Goal: Task Accomplishment & Management: Complete application form

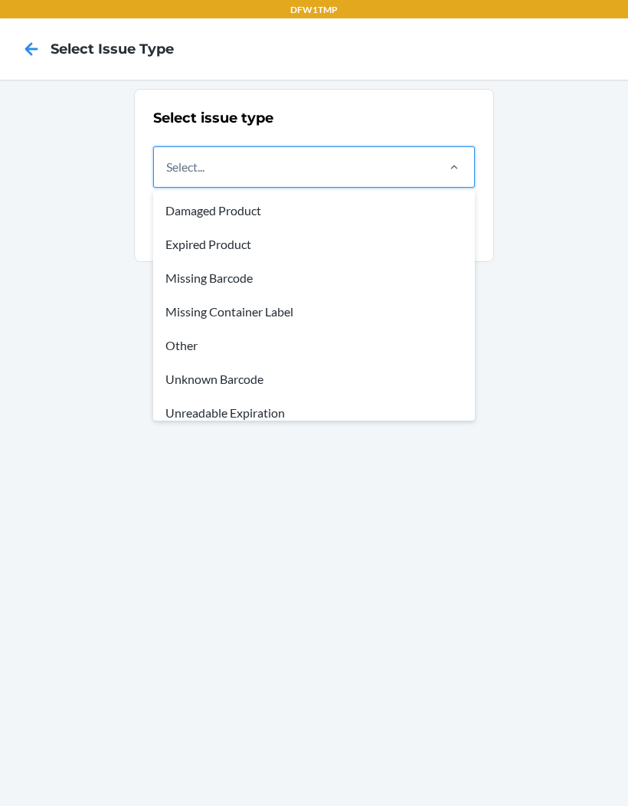
click at [256, 308] on div "Missing Container Label" at bounding box center [314, 312] width 316 height 34
click at [168, 176] on input "option Missing Container Label focused, 4 of 8. 8 results available. Use Up and…" at bounding box center [167, 167] width 2 height 18
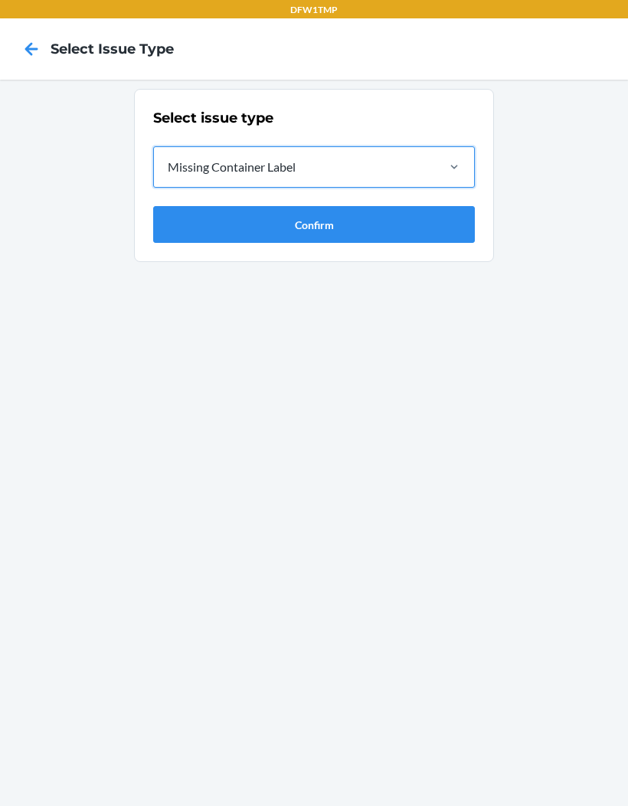
click at [357, 214] on button "Confirm" at bounding box center [314, 224] width 322 height 37
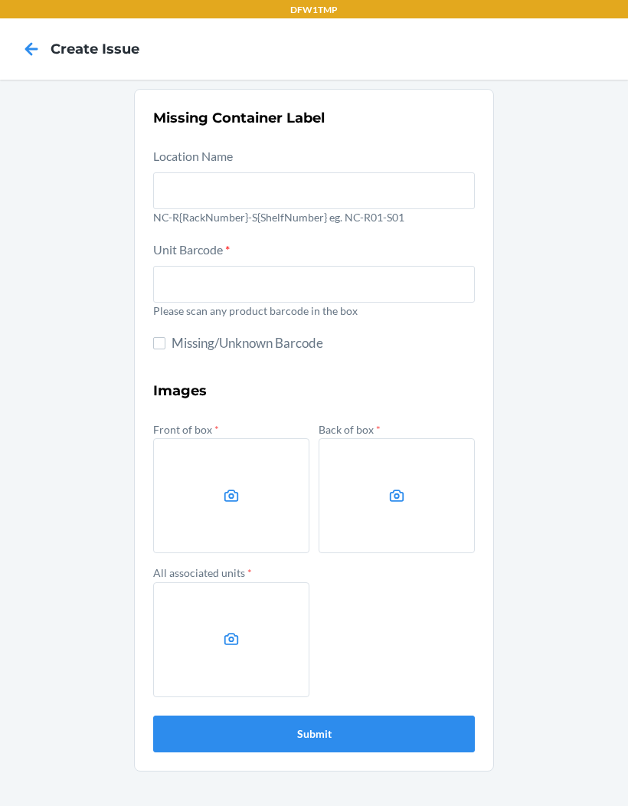
click at [152, 328] on section "Missing Container Label Location Name NC-R{RackNumber}-S{ShelfNumber} eg. NC-R0…" at bounding box center [314, 430] width 360 height 683
click at [163, 339] on input "Missing/Unknown Barcode" at bounding box center [159, 343] width 12 height 12
checkbox input "true"
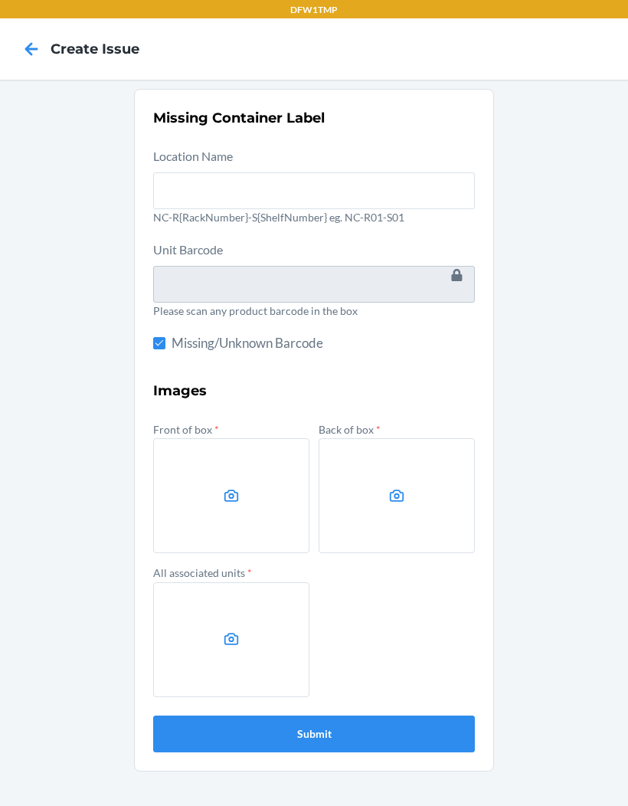
click at [559, 202] on div "Missing Container Label Location Name NC-R{RackNumber}-S{ShelfNumber} eg. NC-R0…" at bounding box center [314, 443] width 628 height 726
click at [588, 584] on div "Missing Container Label Location Name NC-R{RackNumber}-S{ShelfNumber} eg. NC-R0…" at bounding box center [314, 443] width 628 height 726
click at [200, 523] on label at bounding box center [231, 495] width 156 height 115
click at [0, 0] on input "file" at bounding box center [0, 0] width 0 height 0
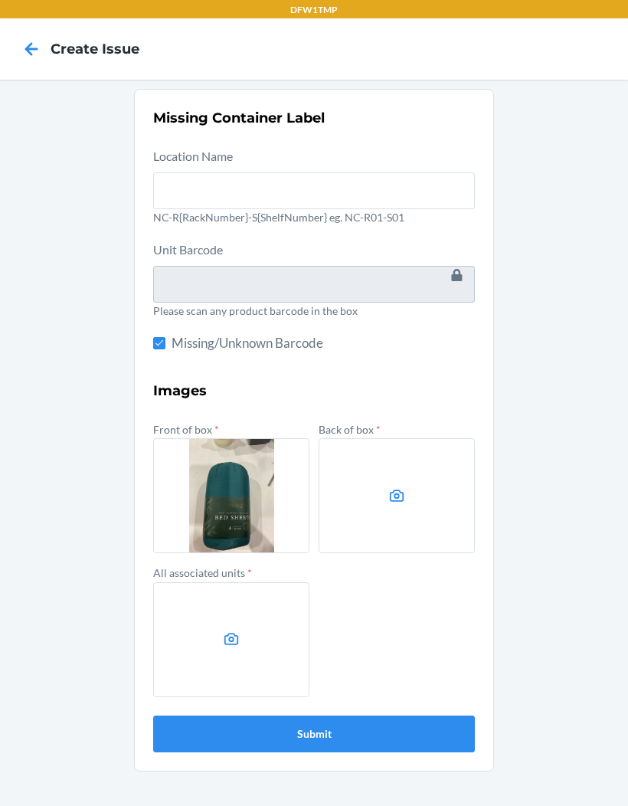
click at [394, 489] on icon at bounding box center [397, 496] width 18 height 18
click at [0, 0] on input "file" at bounding box center [0, 0] width 0 height 0
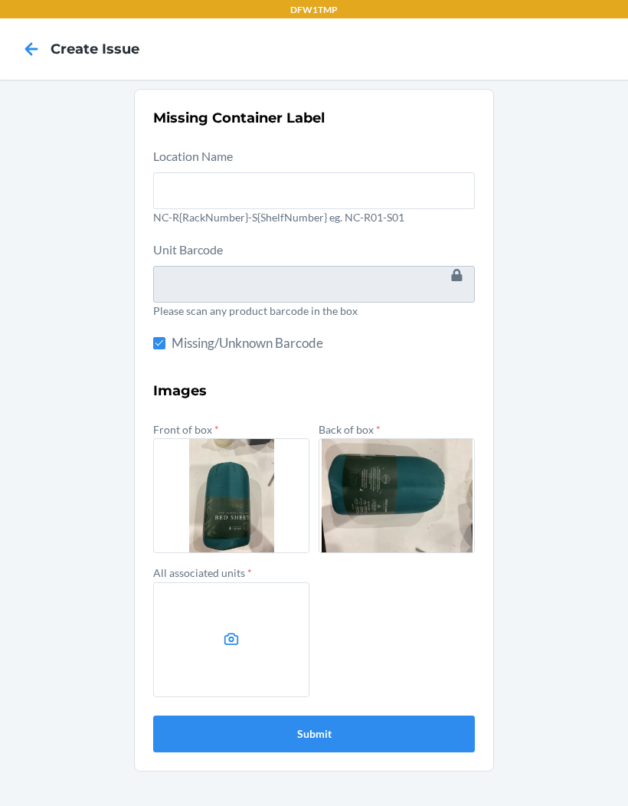
click at [229, 631] on icon at bounding box center [232, 640] width 18 height 18
click at [0, 0] on input "file" at bounding box center [0, 0] width 0 height 0
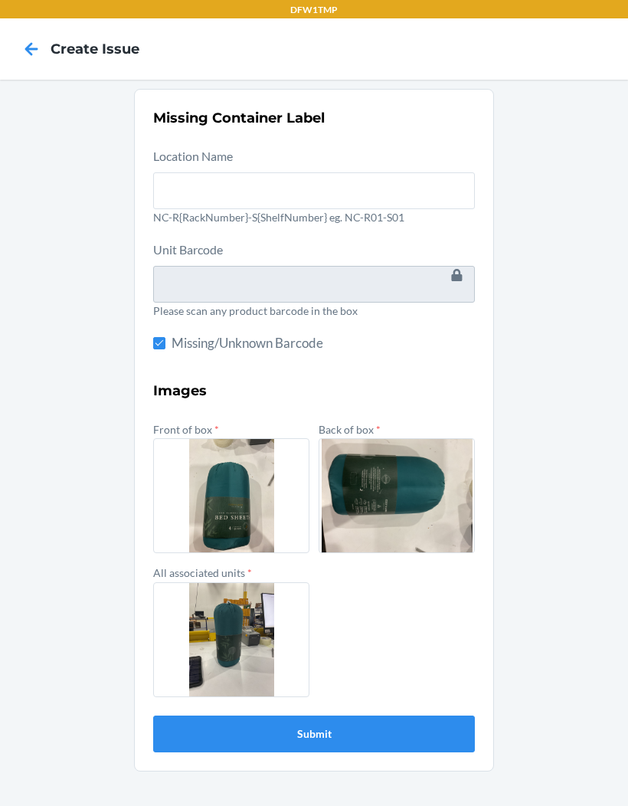
click at [315, 733] on button "Submit" at bounding box center [314, 734] width 322 height 37
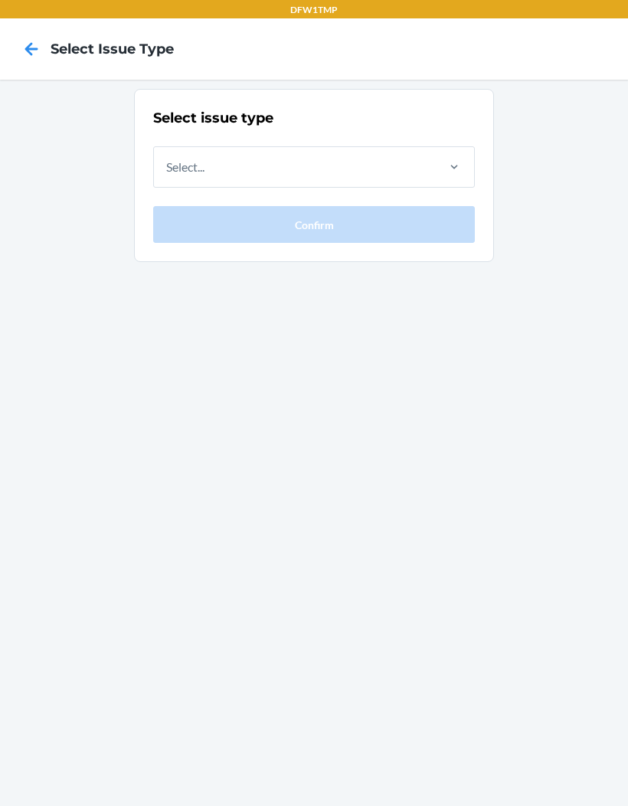
click at [35, 54] on icon at bounding box center [31, 49] width 26 height 26
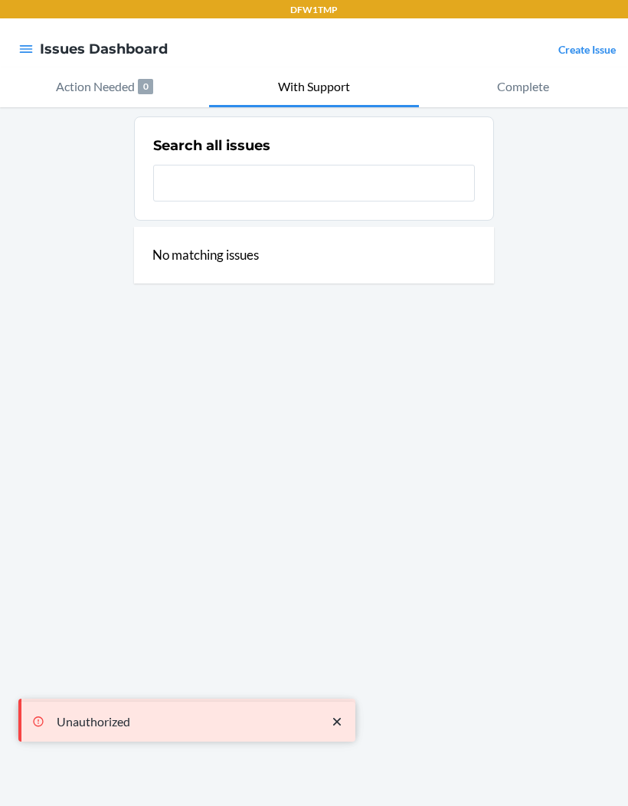
click at [30, 48] on icon "button" at bounding box center [25, 48] width 15 height 15
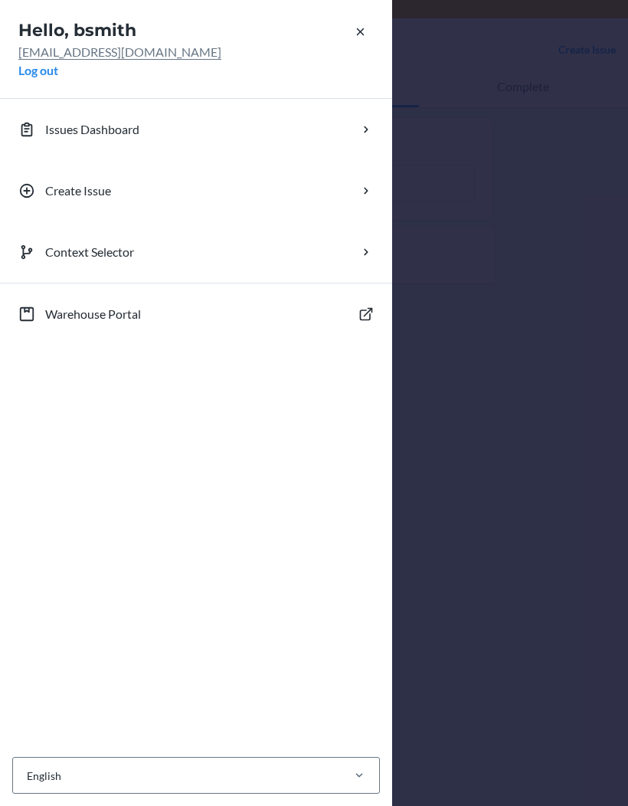
click at [529, 212] on div "Hello, bsmith [EMAIL_ADDRESS][DOMAIN_NAME] Log out Issues Dashboard Create Issu…" at bounding box center [314, 403] width 628 height 806
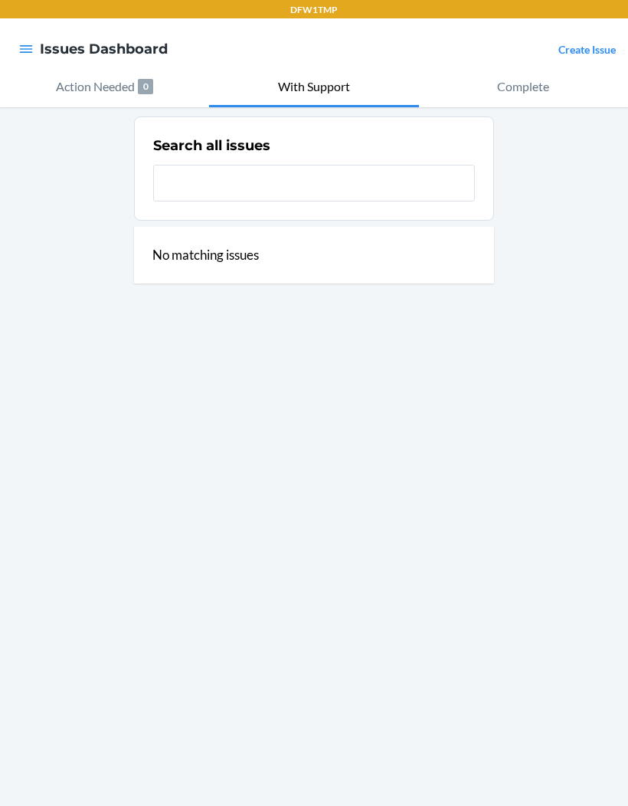
click at [580, 44] on link "Create Issue" at bounding box center [587, 49] width 57 height 13
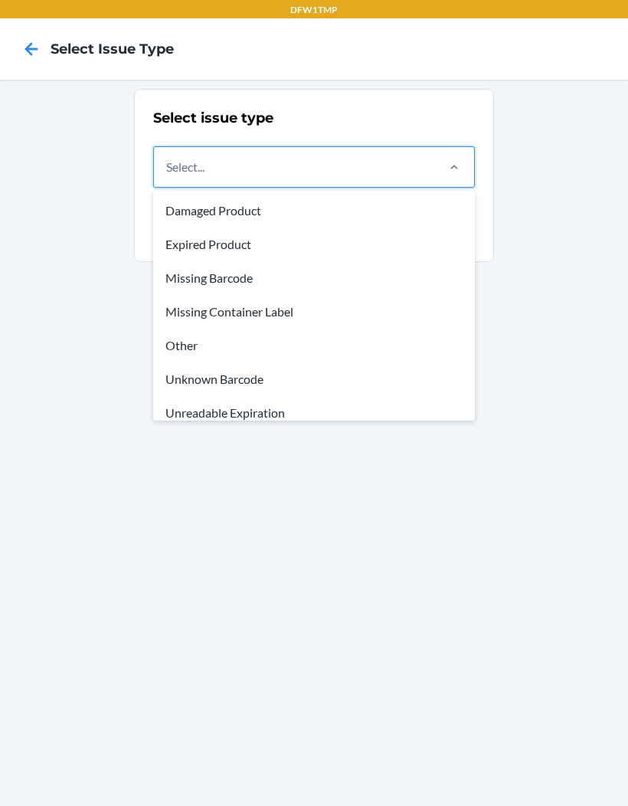
click at [259, 304] on div "Missing Container Label" at bounding box center [314, 312] width 316 height 34
click at [168, 176] on input "option Damaged Product focused, 1 of 8. 8 results available. Use Up and Down to…" at bounding box center [167, 167] width 2 height 18
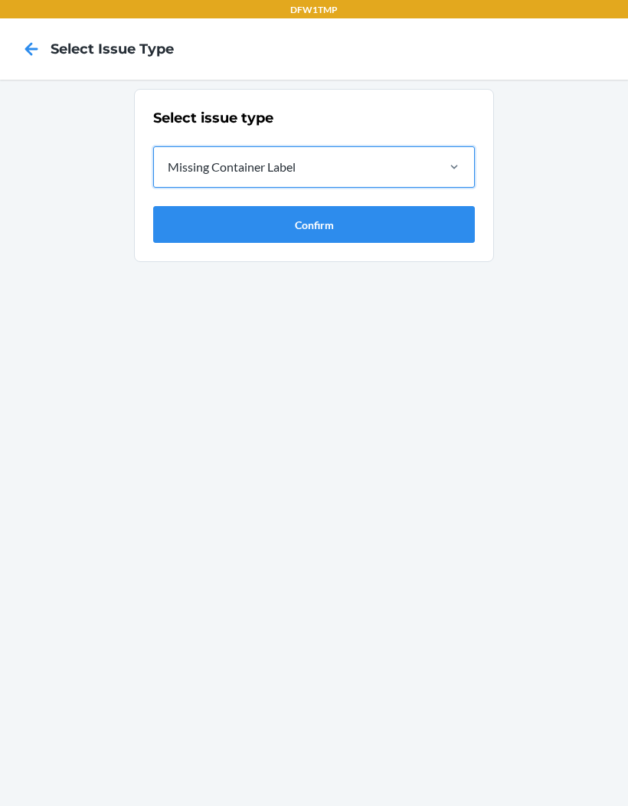
click at [297, 217] on button "Confirm" at bounding box center [314, 224] width 322 height 37
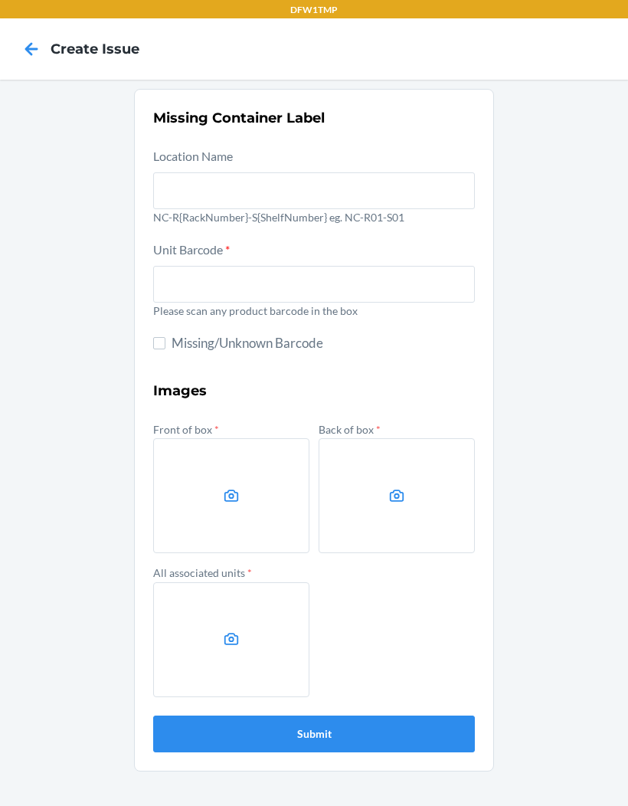
click at [175, 335] on span "Missing/Unknown Barcode" at bounding box center [323, 343] width 303 height 20
click at [165, 337] on input "Missing/Unknown Barcode" at bounding box center [159, 343] width 12 height 12
checkbox input "true"
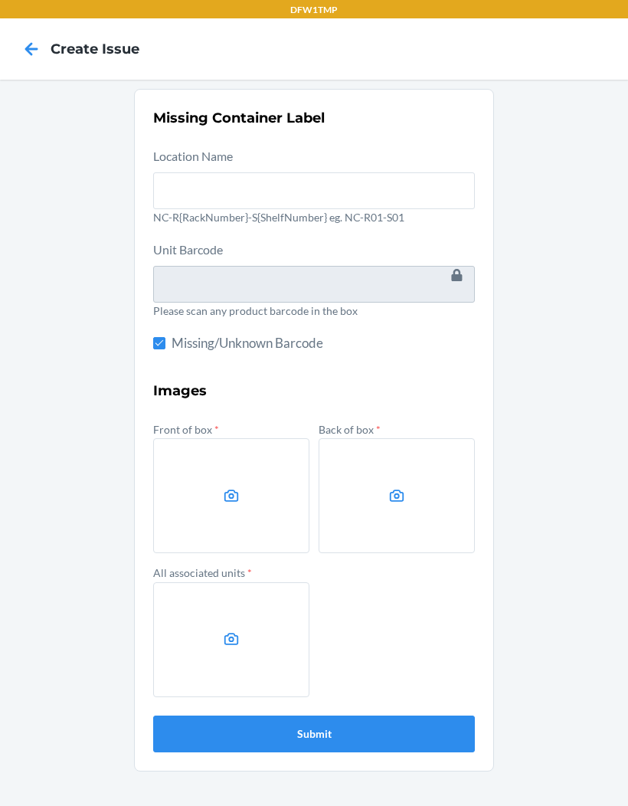
click at [241, 462] on label at bounding box center [231, 495] width 156 height 115
click at [0, 0] on input "file" at bounding box center [0, 0] width 0 height 0
click at [432, 471] on label at bounding box center [397, 495] width 156 height 115
click at [0, 0] on input "file" at bounding box center [0, 0] width 0 height 0
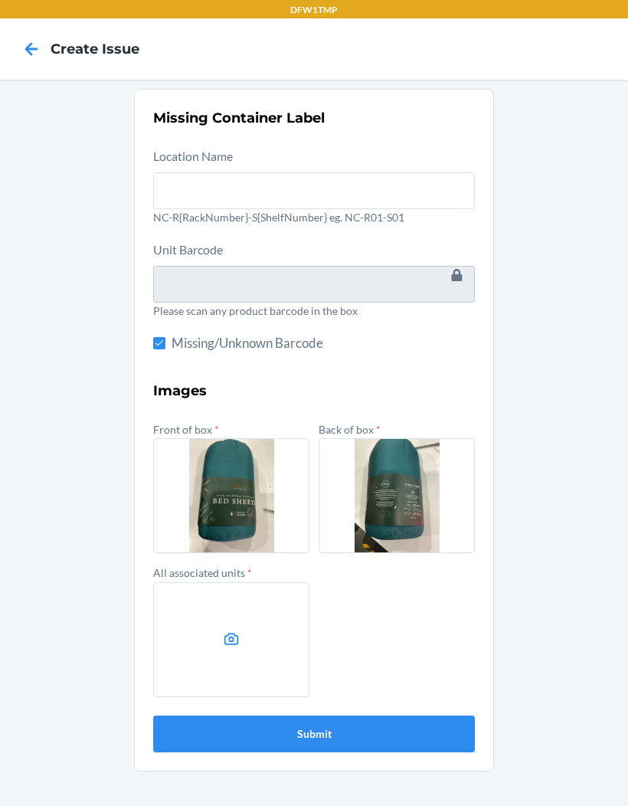
click at [263, 593] on label at bounding box center [231, 639] width 156 height 115
click at [0, 0] on input "file" at bounding box center [0, 0] width 0 height 0
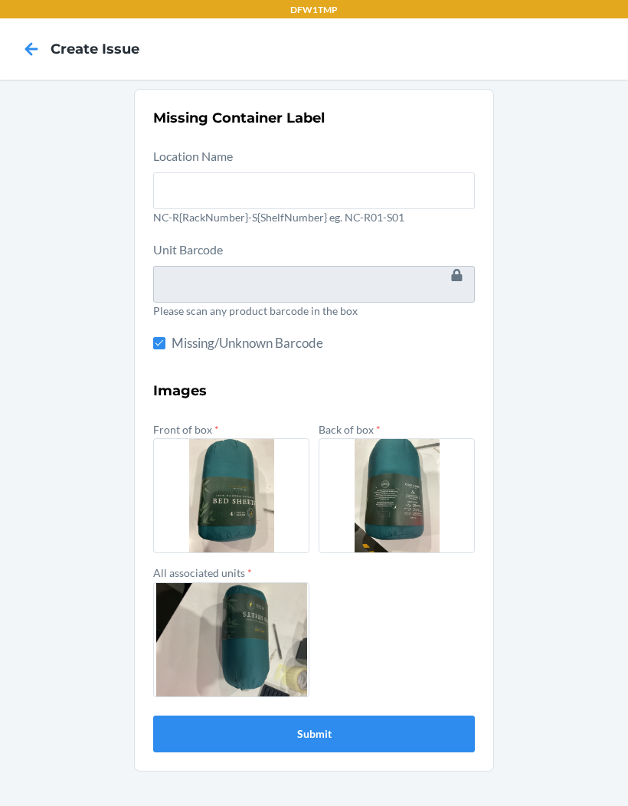
click at [209, 716] on button "Submit" at bounding box center [314, 734] width 322 height 37
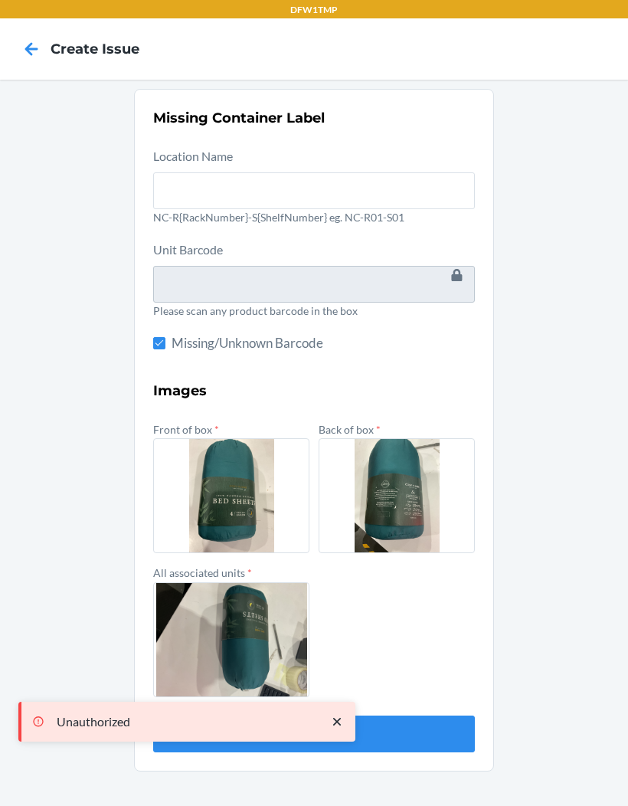
scroll to position [0, 0]
click at [30, 61] on icon at bounding box center [31, 49] width 26 height 26
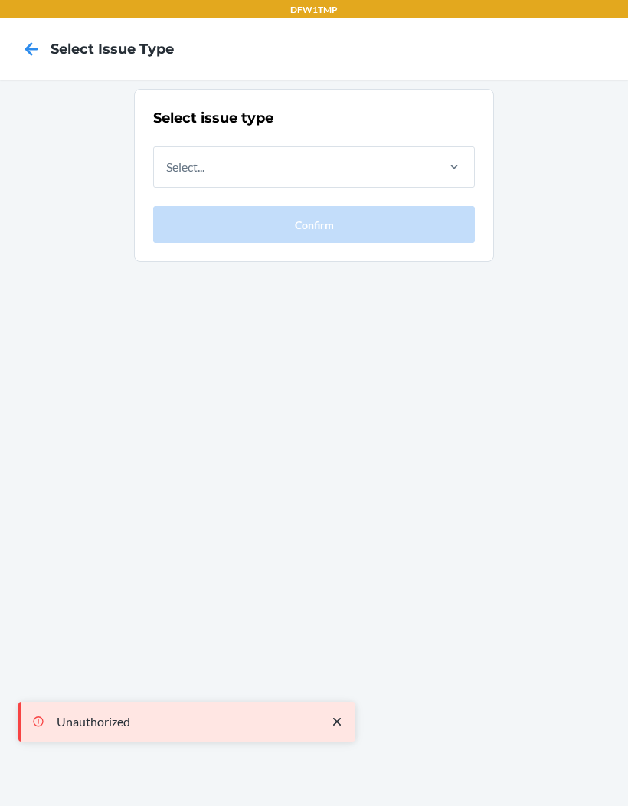
click at [24, 41] on icon at bounding box center [31, 49] width 26 height 26
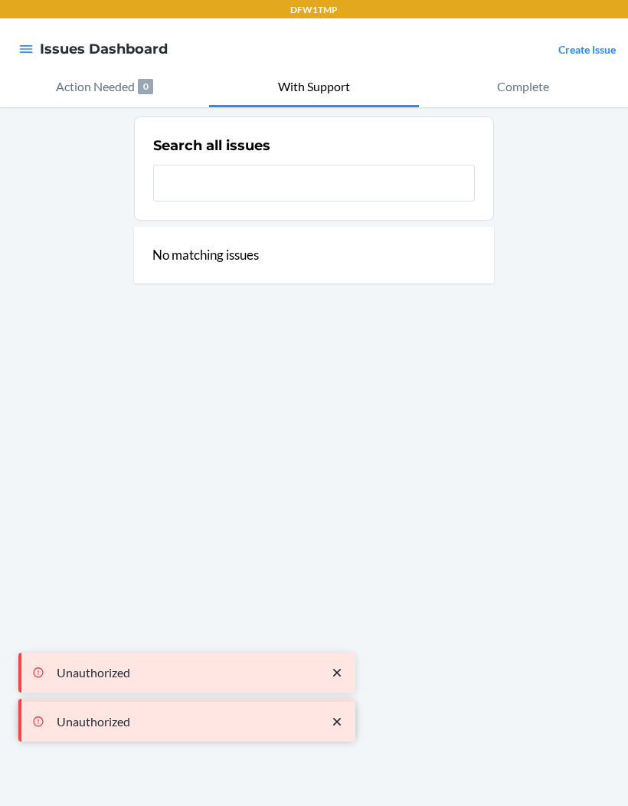
click at [21, 47] on icon "button" at bounding box center [26, 49] width 13 height 8
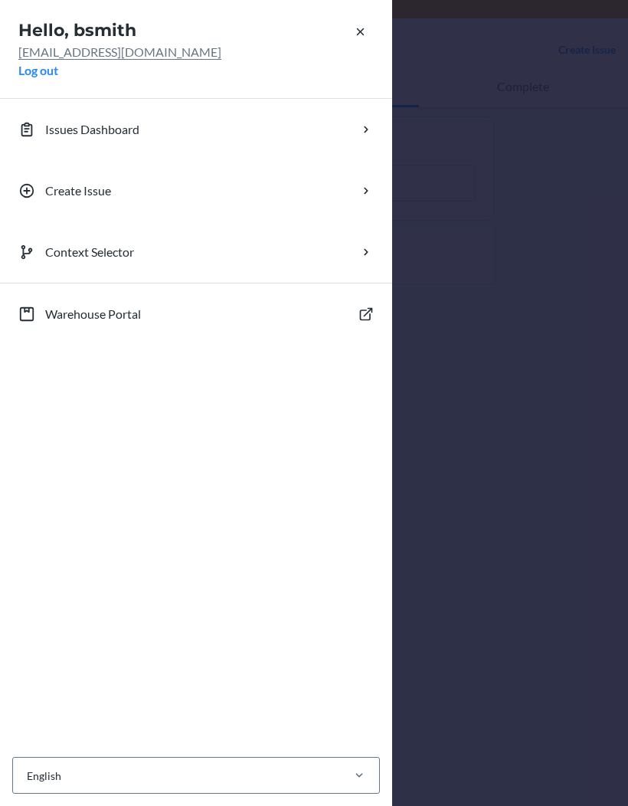
click at [29, 64] on button "Log out" at bounding box center [38, 70] width 40 height 18
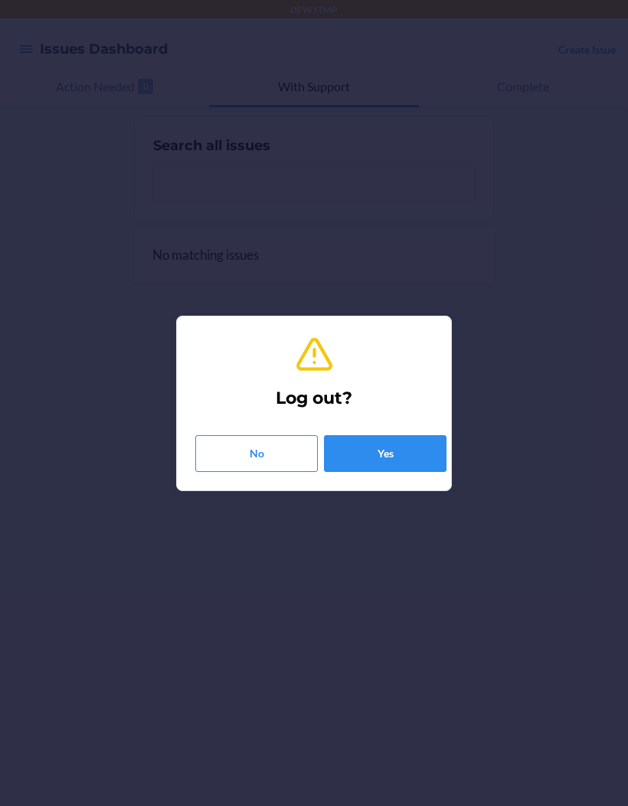
click at [350, 435] on button "Yes" at bounding box center [385, 453] width 123 height 37
